Goal: Find specific page/section: Find specific page/section

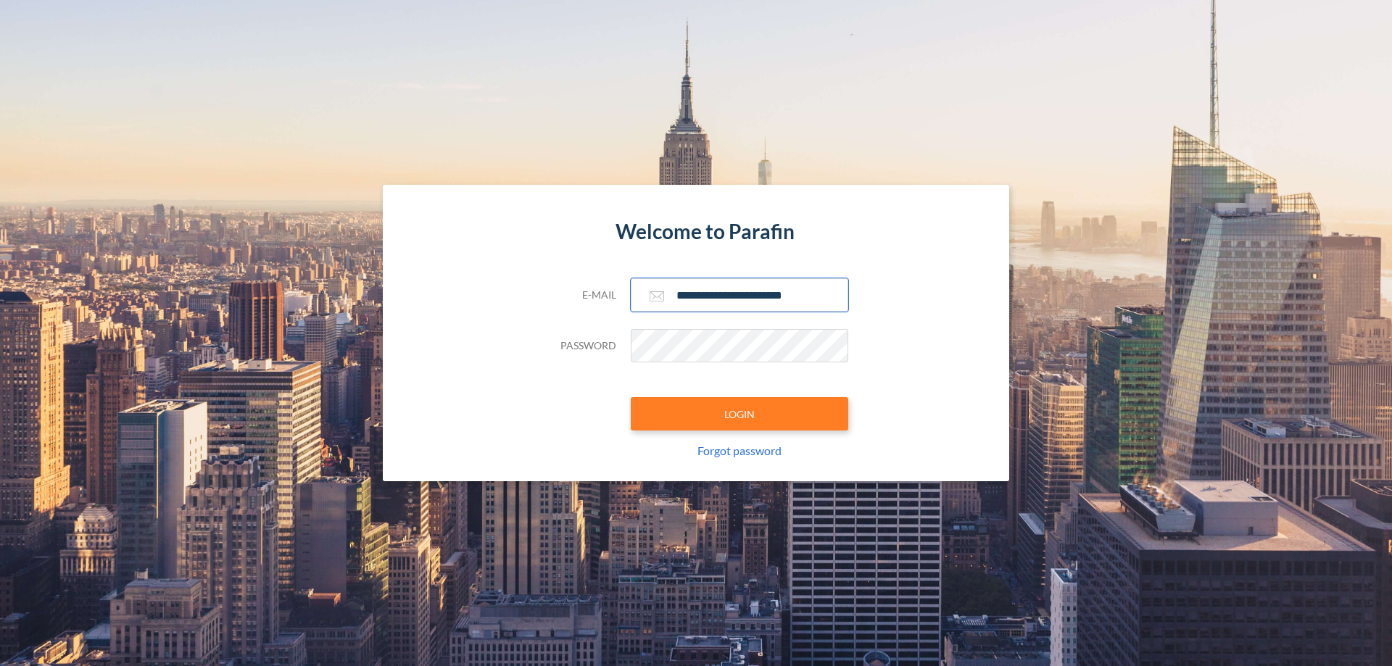
type input "**********"
click at [740, 414] on button "LOGIN" at bounding box center [740, 413] width 218 height 33
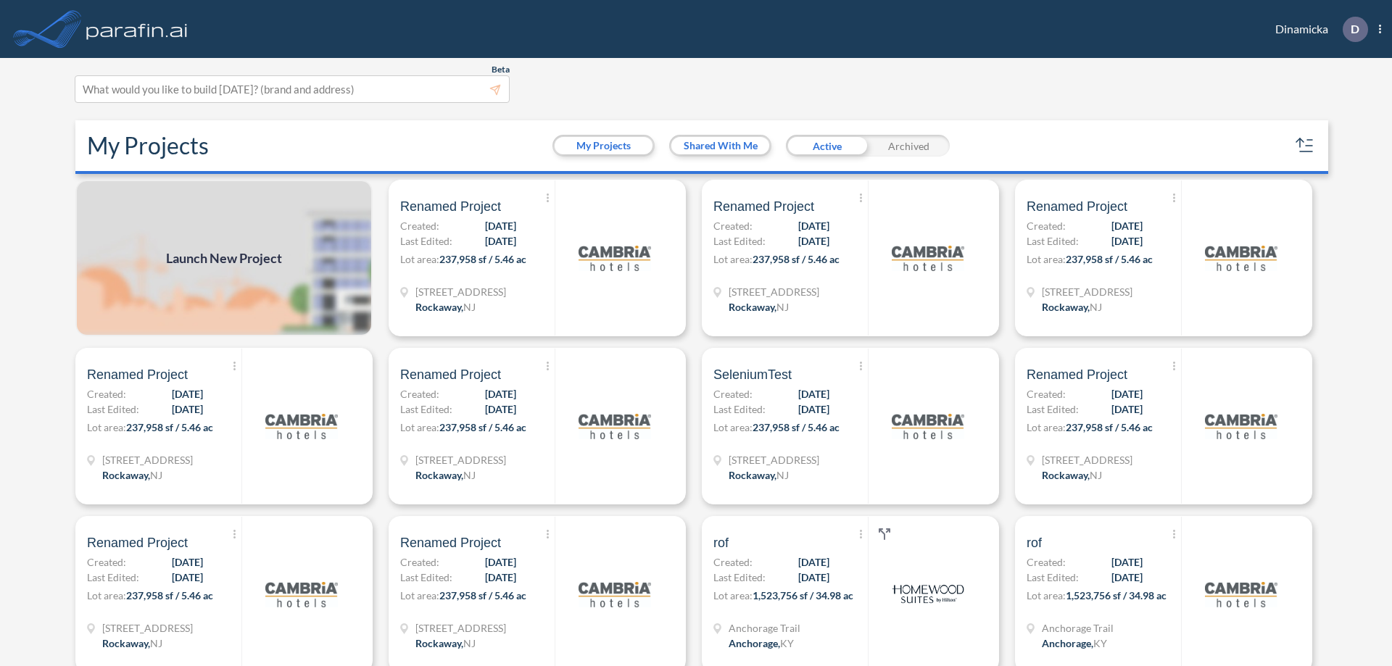
scroll to position [4, 0]
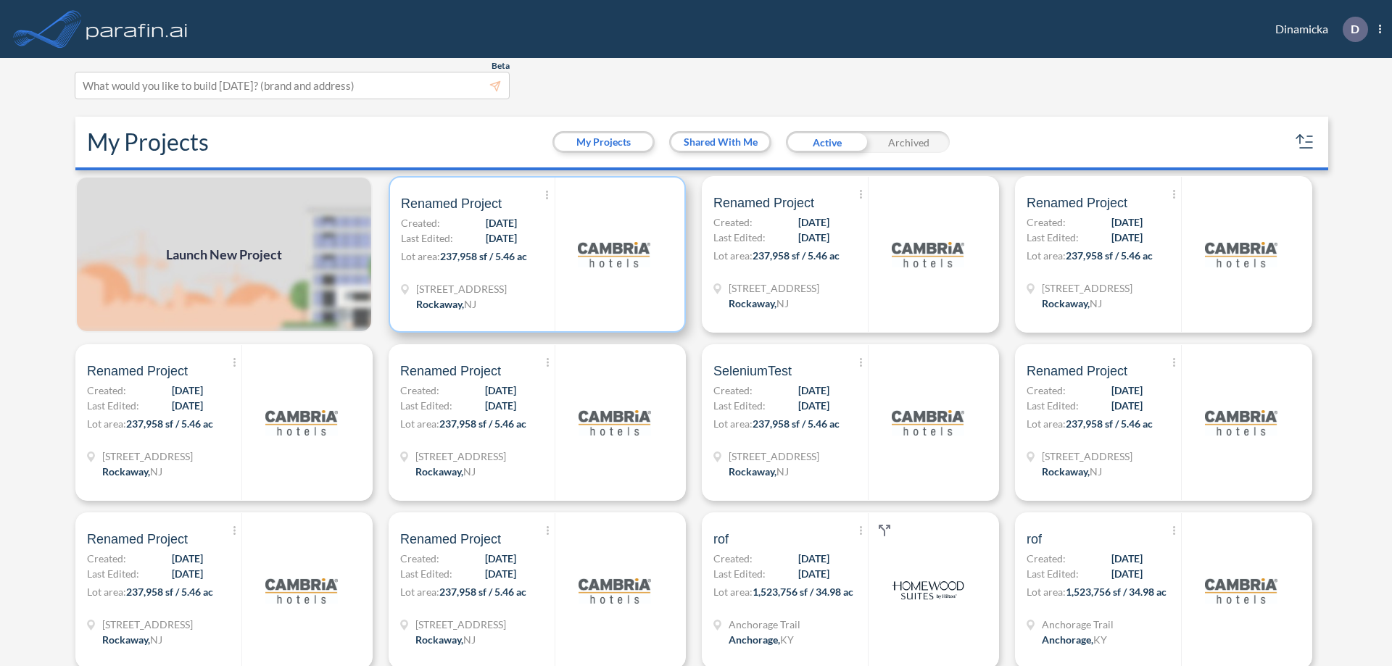
click at [534, 255] on p "Lot area: 237,958 sf / 5.46 ac" at bounding box center [478, 259] width 154 height 21
